Goal: Transaction & Acquisition: Obtain resource

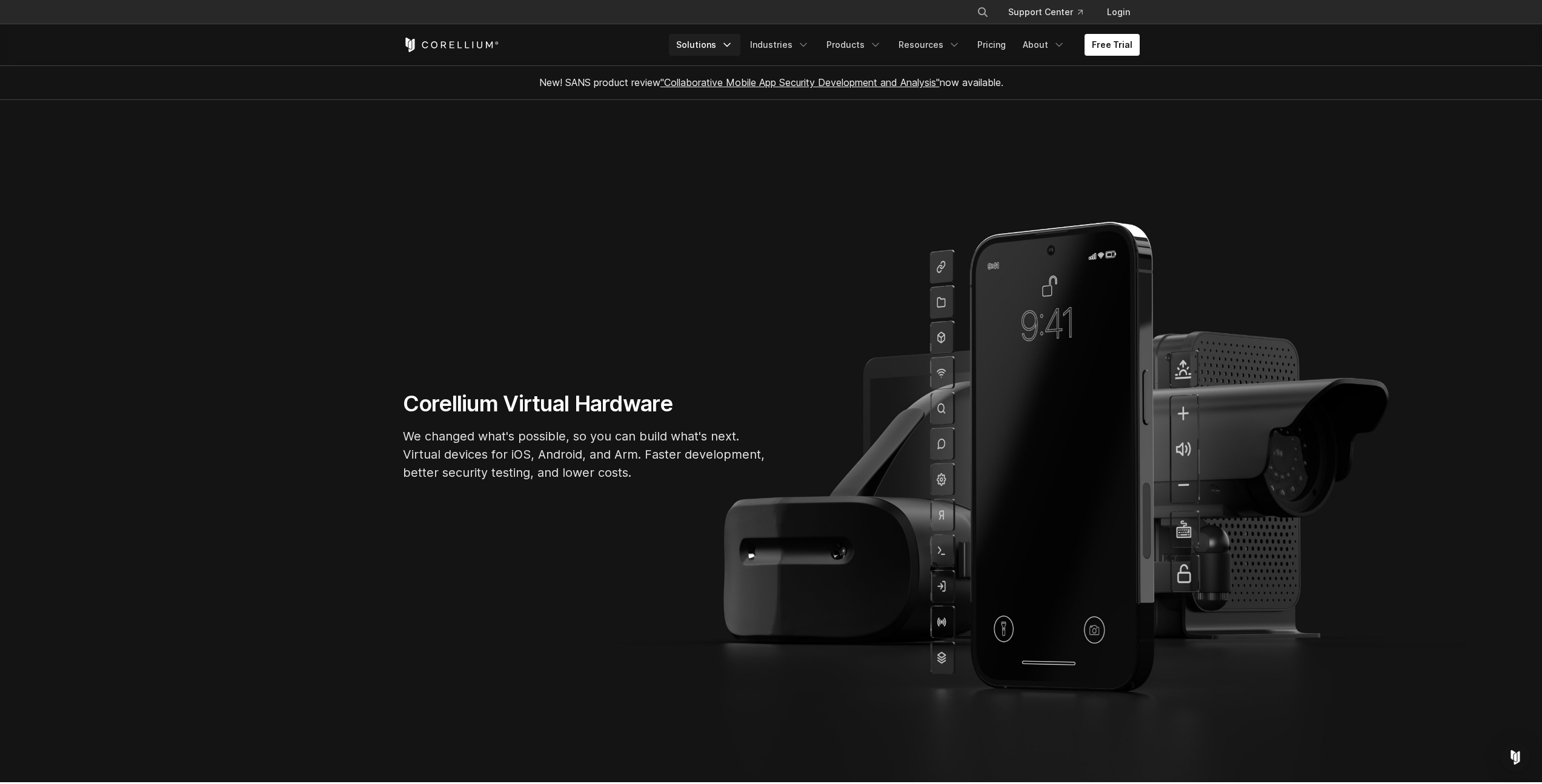
click at [713, 42] on link "Solutions" at bounding box center [705, 44] width 72 height 22
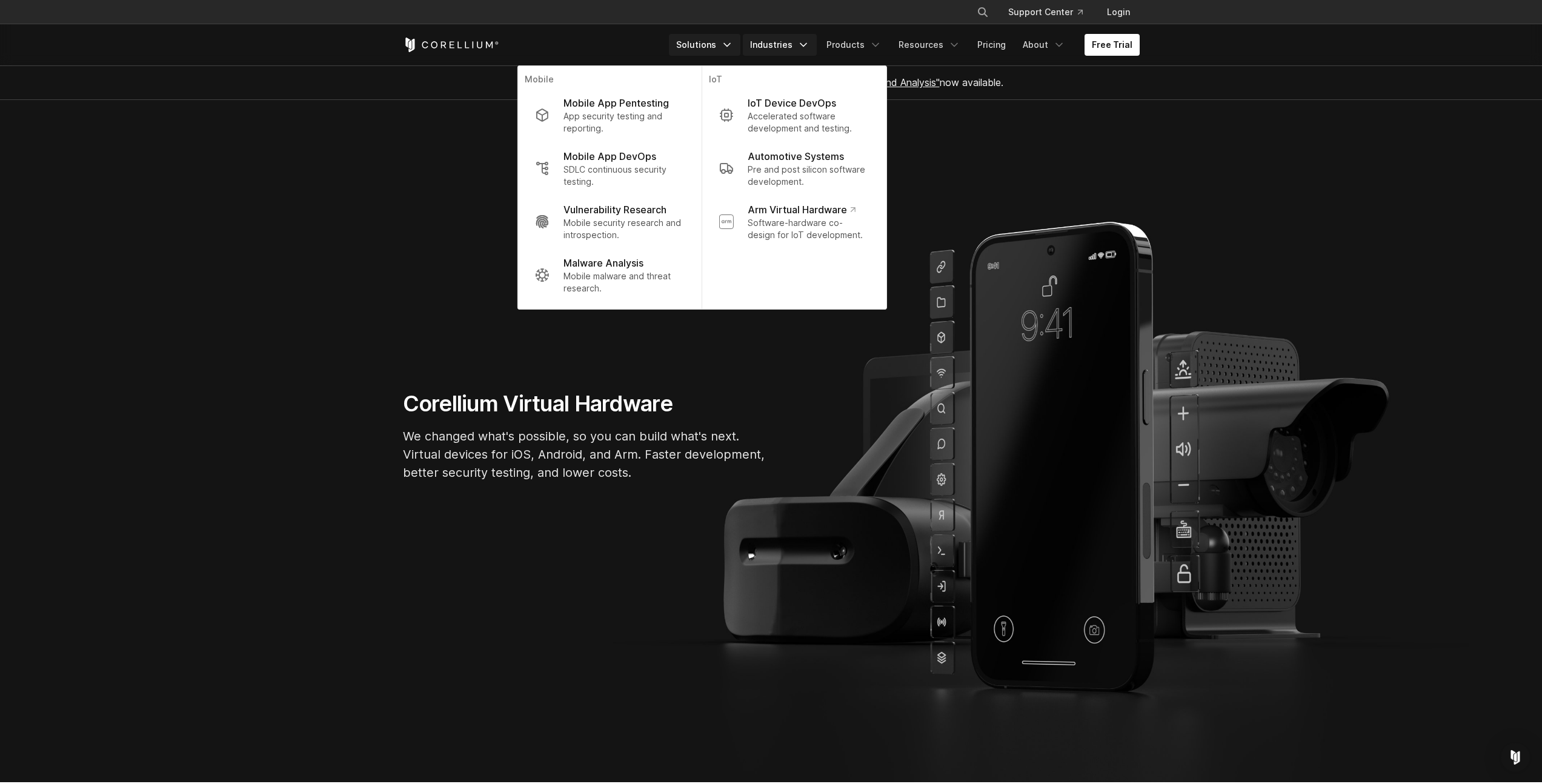
click at [789, 41] on link "Industries" at bounding box center [779, 44] width 74 height 22
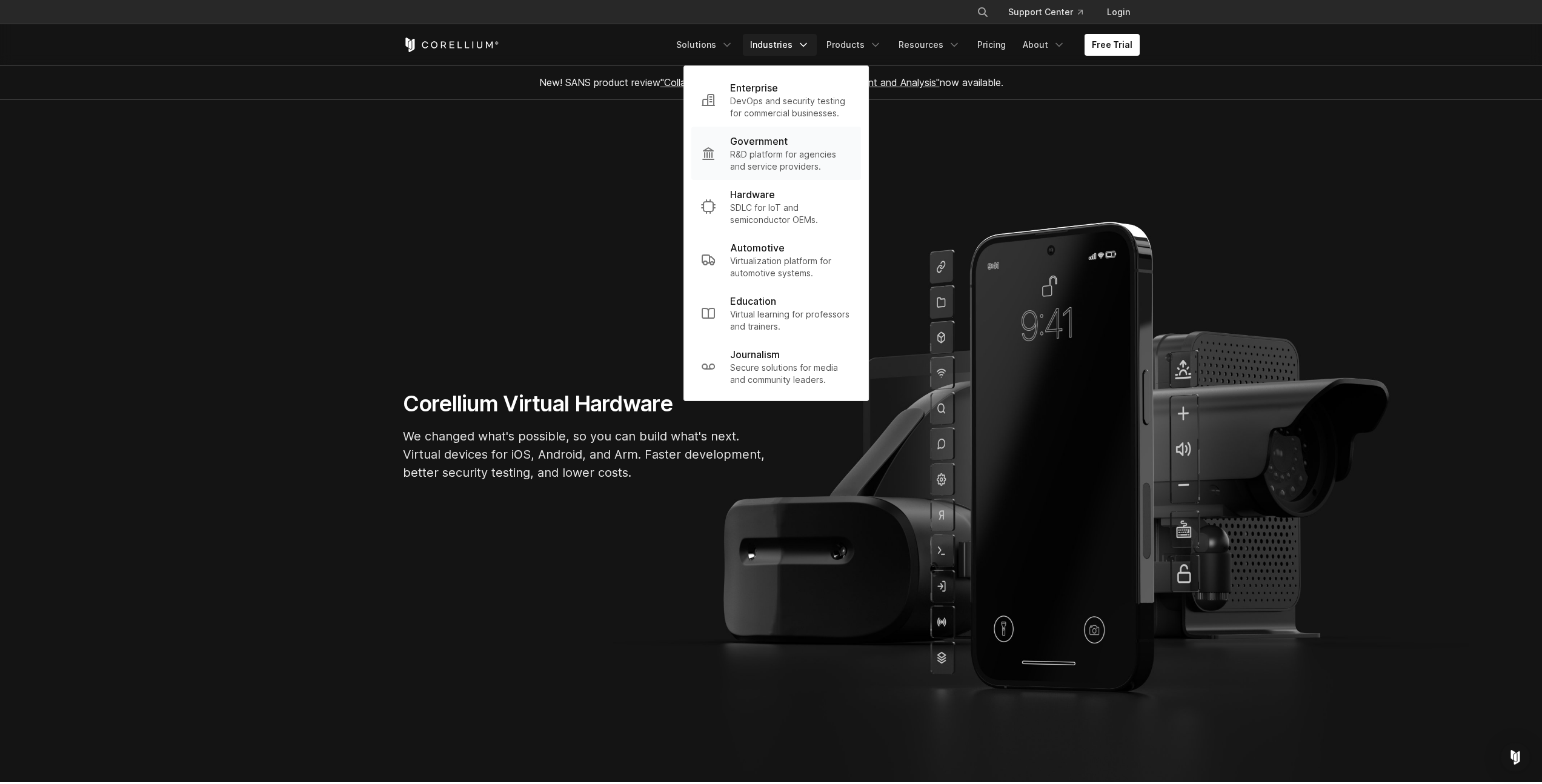
click at [767, 166] on p "R&D platform for agencies and service providers." at bounding box center [791, 160] width 121 height 25
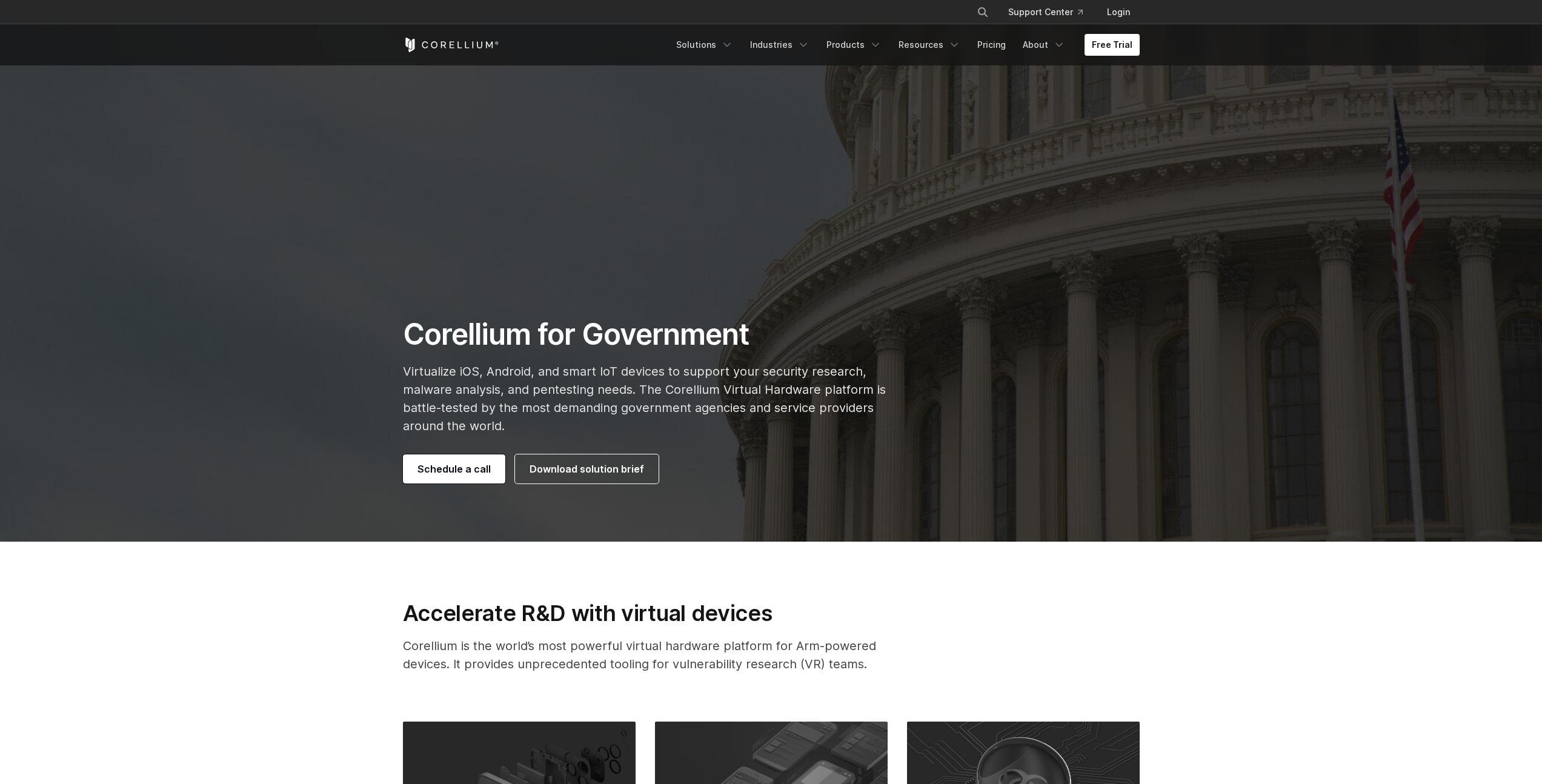
scroll to position [264, 0]
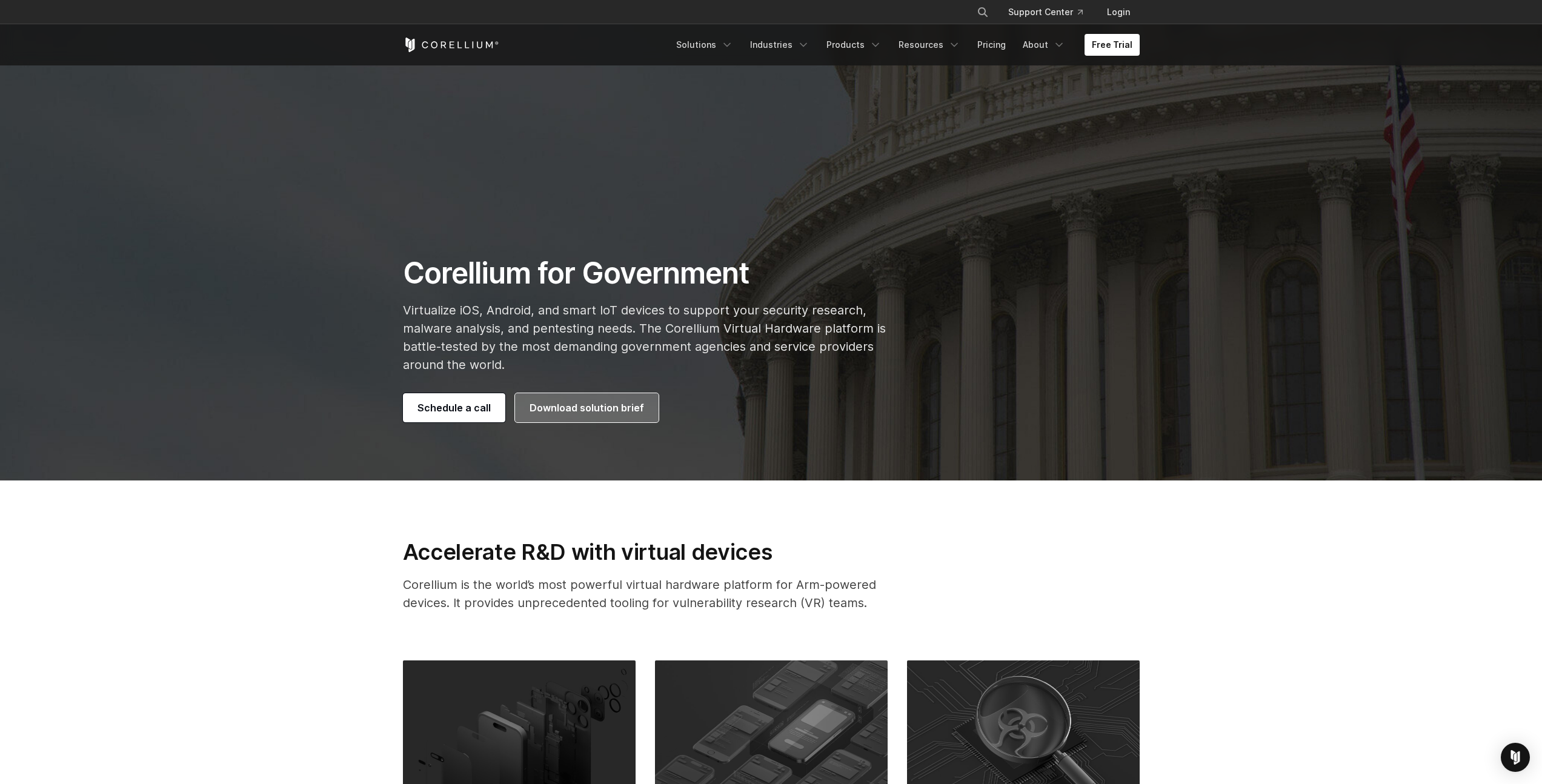
click at [612, 407] on span "Download solution brief" at bounding box center [586, 407] width 114 height 15
